Goal: Task Accomplishment & Management: Use online tool/utility

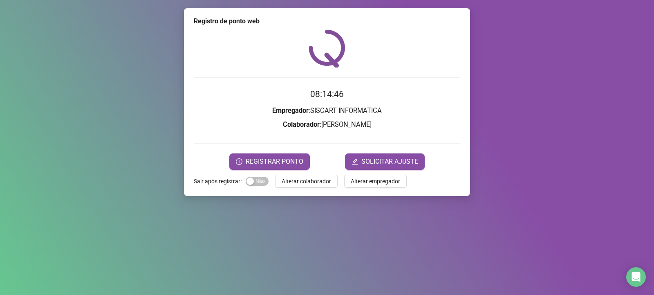
drag, startPoint x: 0, startPoint y: 0, endPoint x: 632, endPoint y: 82, distance: 636.9
click at [632, 83] on div "Registro de ponto web 08:14:46 Empregador : SISCART INFORMATICA Colaborador : […" at bounding box center [327, 147] width 654 height 295
click at [653, 154] on div "Registro de ponto web 08:14:46 Empregador : SISCART INFORMATICA Colaborador : […" at bounding box center [327, 147] width 654 height 295
click at [653, 180] on div "Registro de ponto web 08:14:47 Empregador : SISCART INFORMATICA Colaborador : […" at bounding box center [327, 147] width 654 height 295
click at [653, 181] on div "Registro de ponto web 08:14:47 Empregador : SISCART INFORMATICA Colaborador : […" at bounding box center [327, 147] width 654 height 295
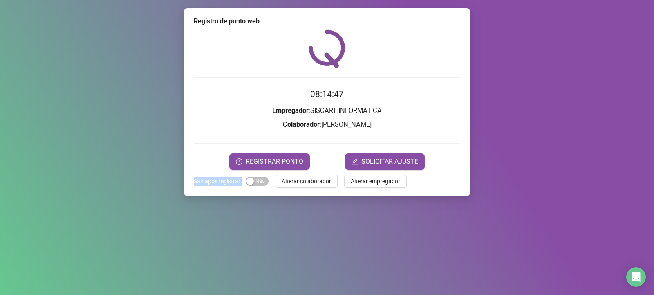
click at [653, 182] on div "Registro de ponto web 08:14:47 Empregador : SISCART INFORMATICA Colaborador : […" at bounding box center [327, 147] width 654 height 295
click at [266, 158] on span "REGISTRAR PONTO" at bounding box center [275, 161] width 58 height 10
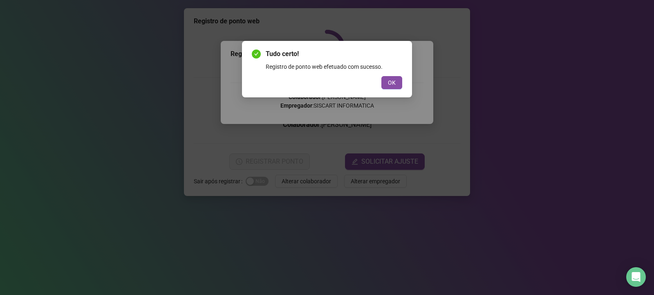
click at [391, 89] on div "Tudo certo! Registro de ponto web efetuado com sucesso. OK" at bounding box center [327, 69] width 170 height 56
click at [391, 86] on span "OK" at bounding box center [392, 82] width 8 height 9
